Goal: Find specific page/section: Find specific page/section

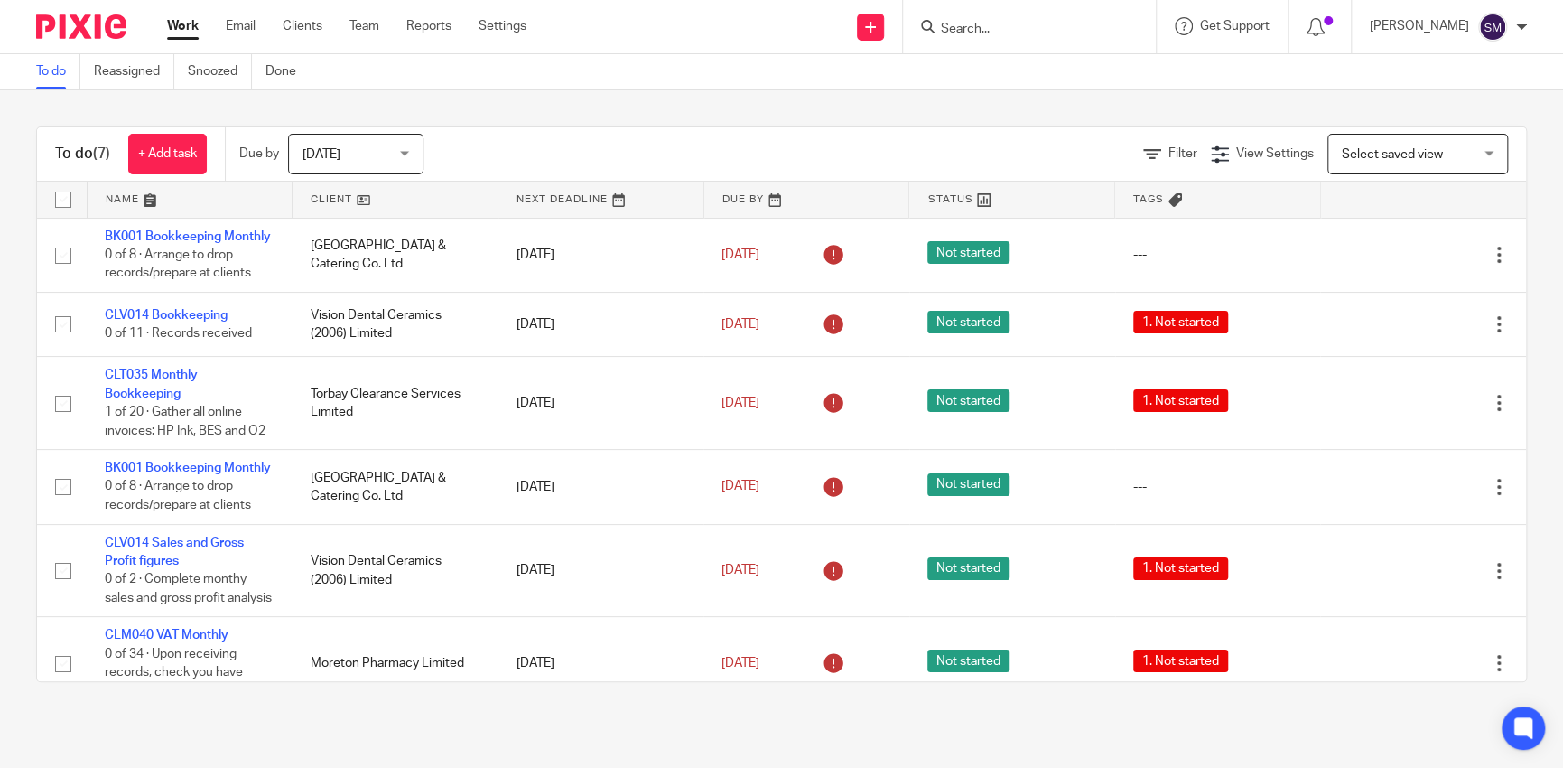
click at [1020, 35] on input "Search" at bounding box center [1020, 30] width 163 height 16
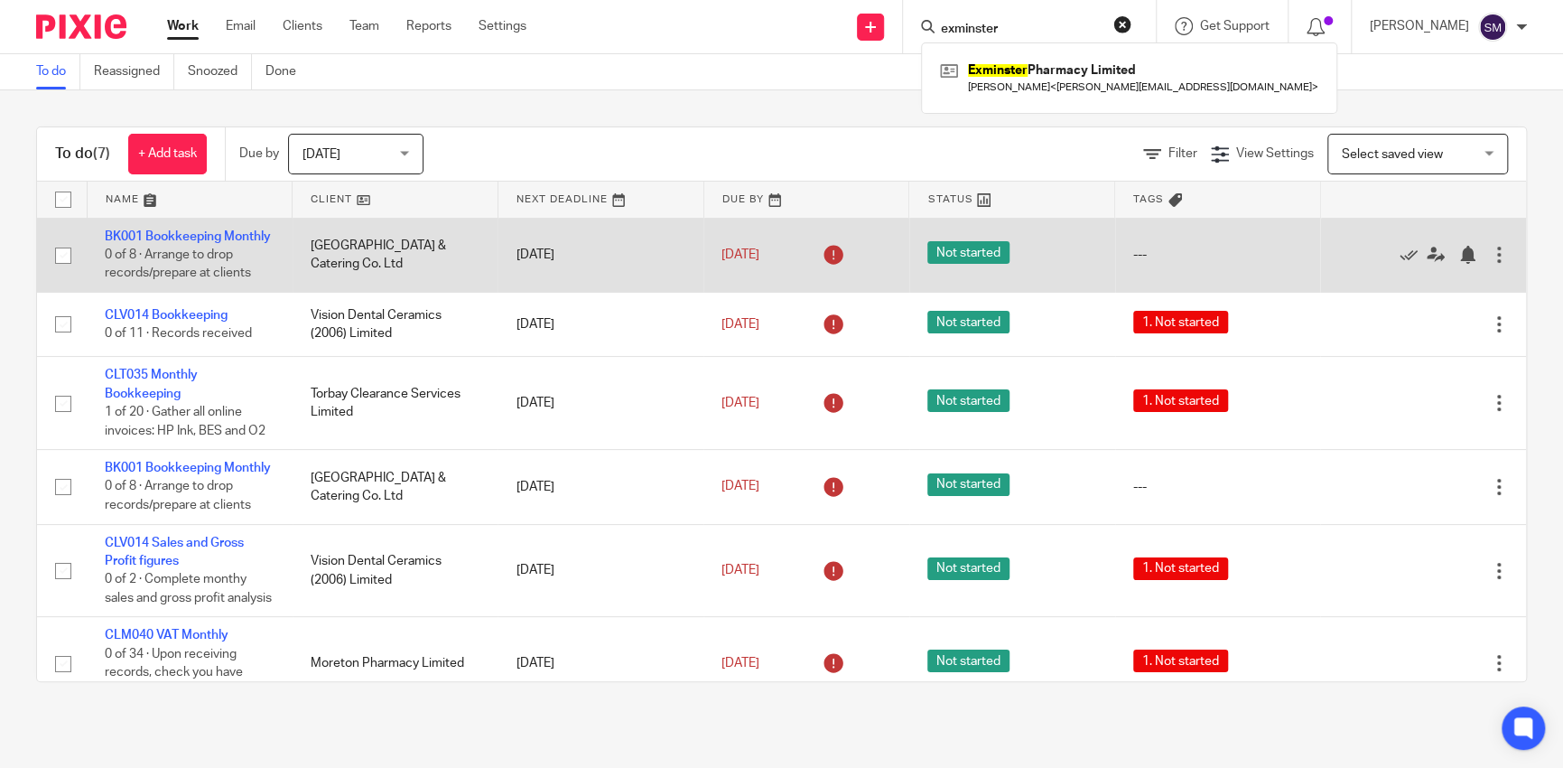
type input "exminster"
click button "submit" at bounding box center [0, 0] width 0 height 0
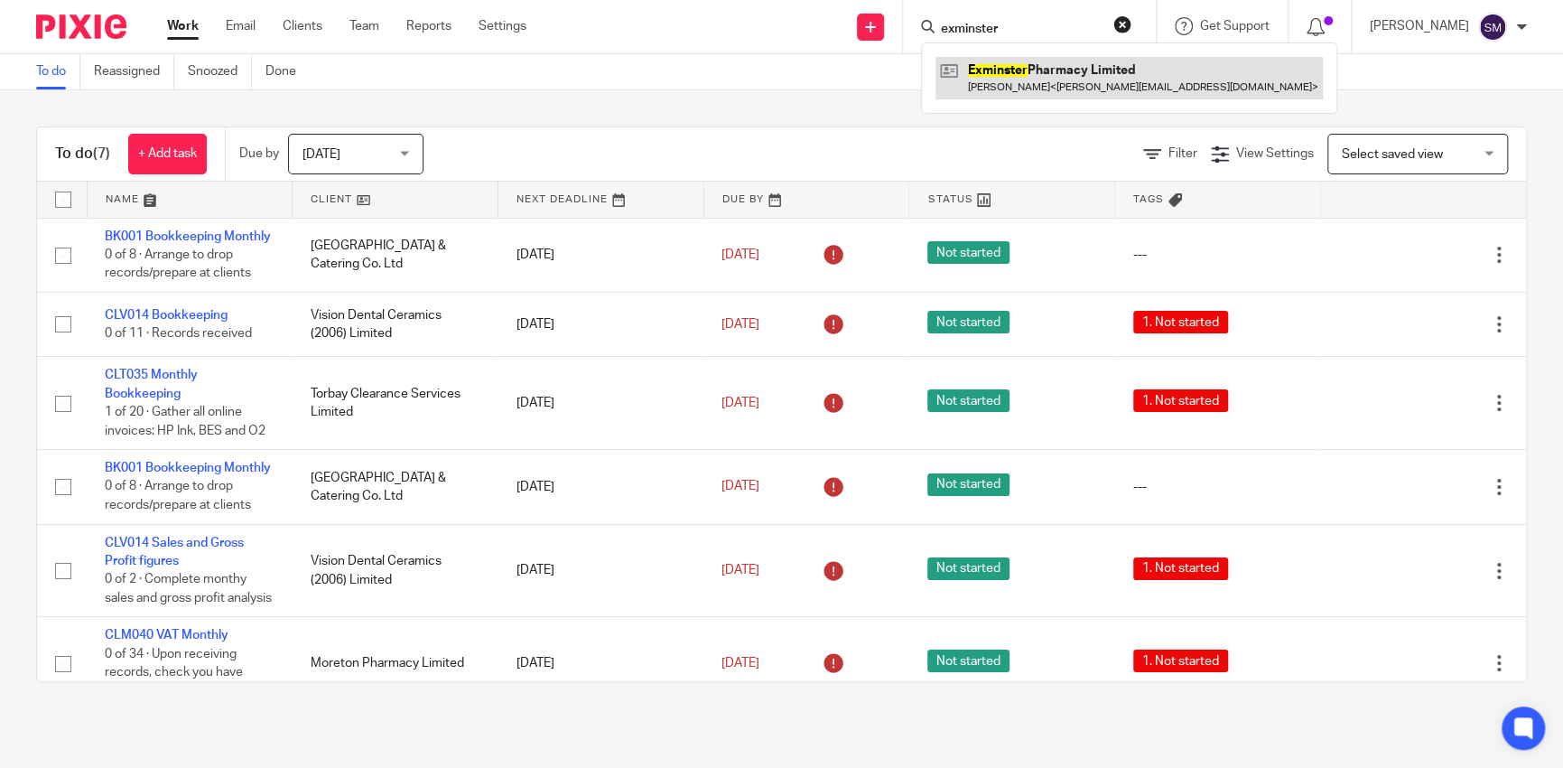
click at [1008, 82] on link at bounding box center [1129, 78] width 387 height 42
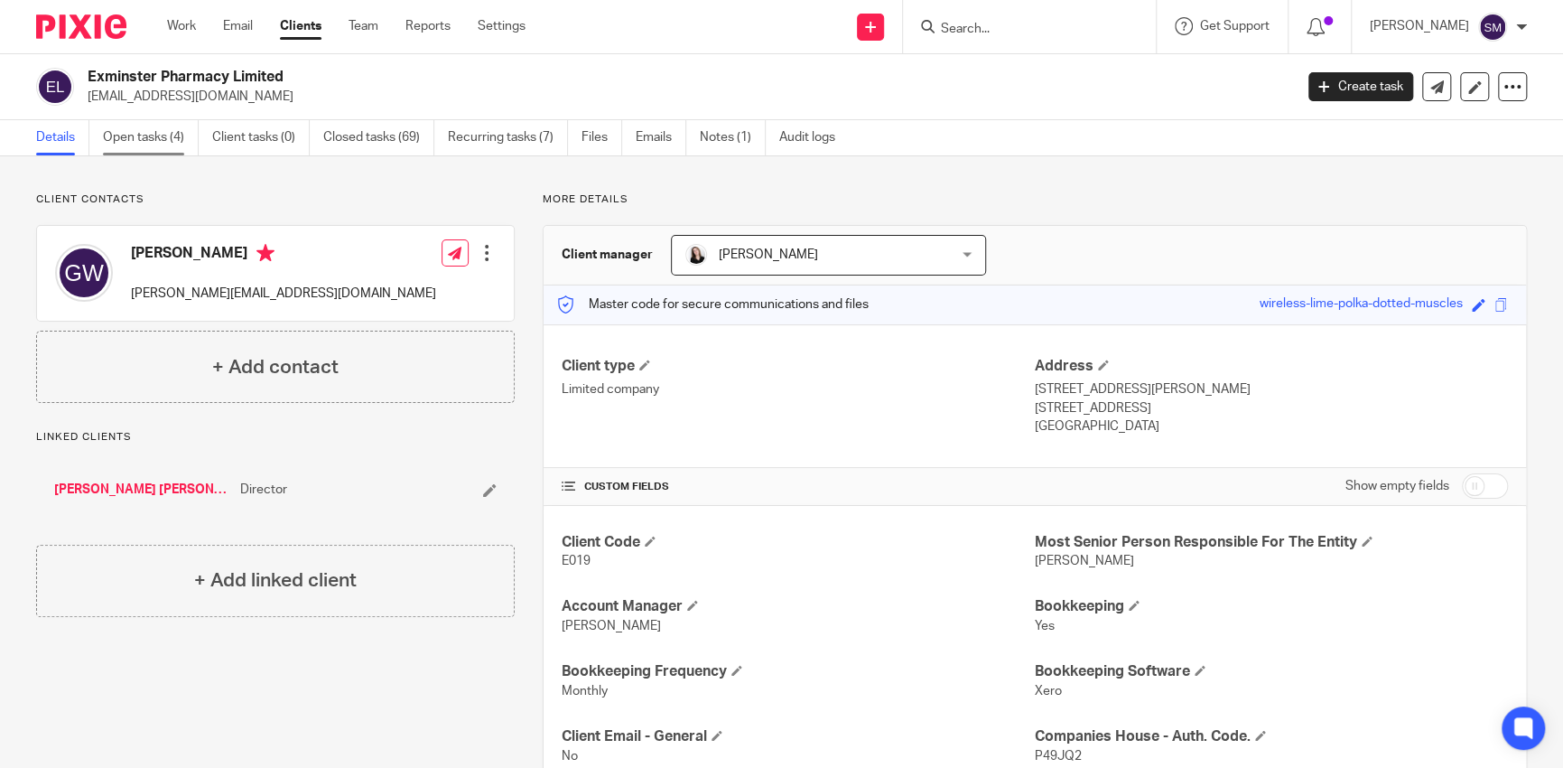
click at [148, 135] on link "Open tasks (4)" at bounding box center [151, 137] width 96 height 35
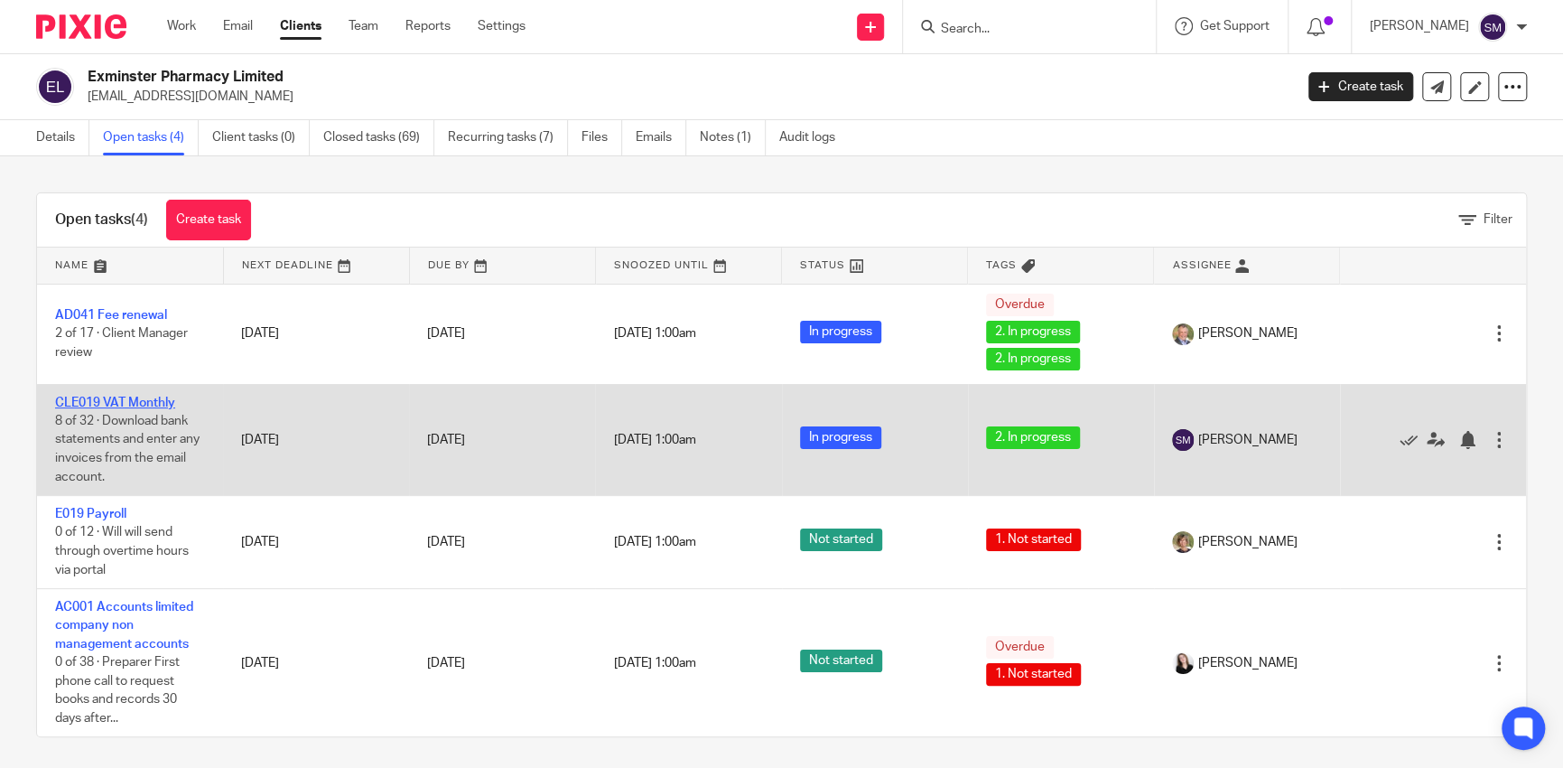
click at [132, 405] on link "CLE019 VAT Monthly" at bounding box center [115, 403] width 120 height 13
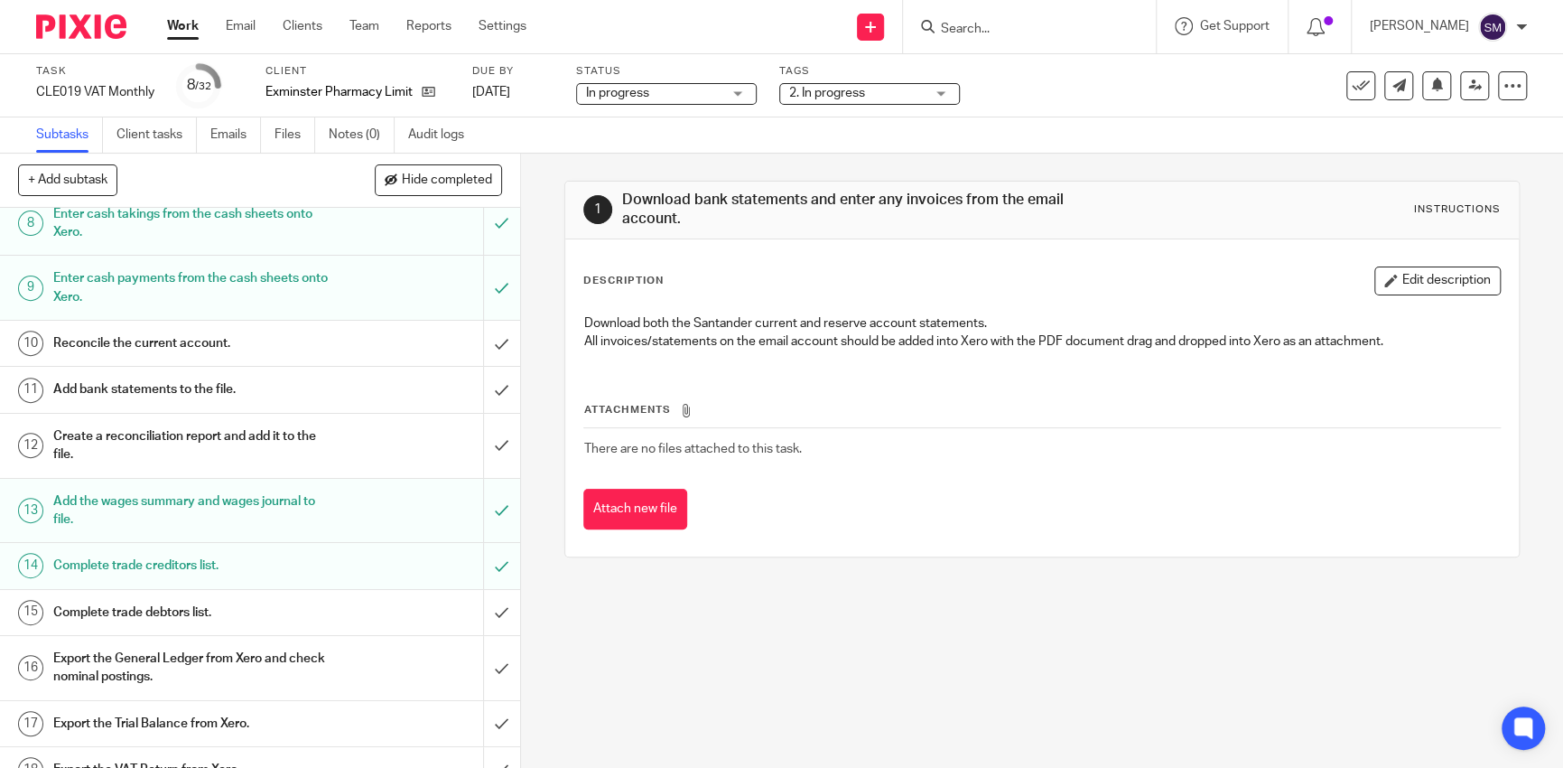
scroll to position [361, 0]
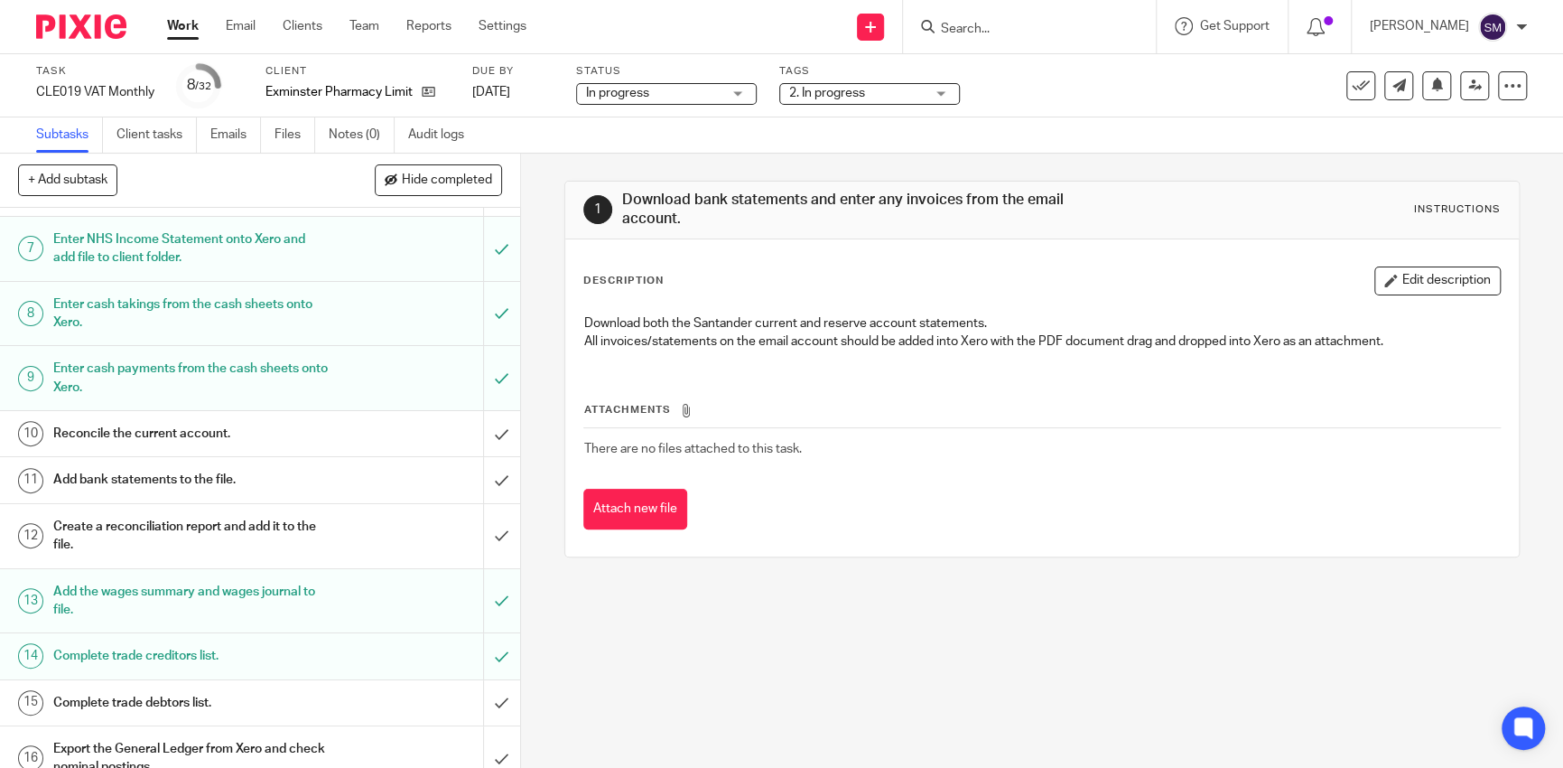
click at [230, 328] on h1 "Enter cash takings from the cash sheets onto Xero." at bounding box center [190, 314] width 275 height 46
